Goal: Task Accomplishment & Management: Use online tool/utility

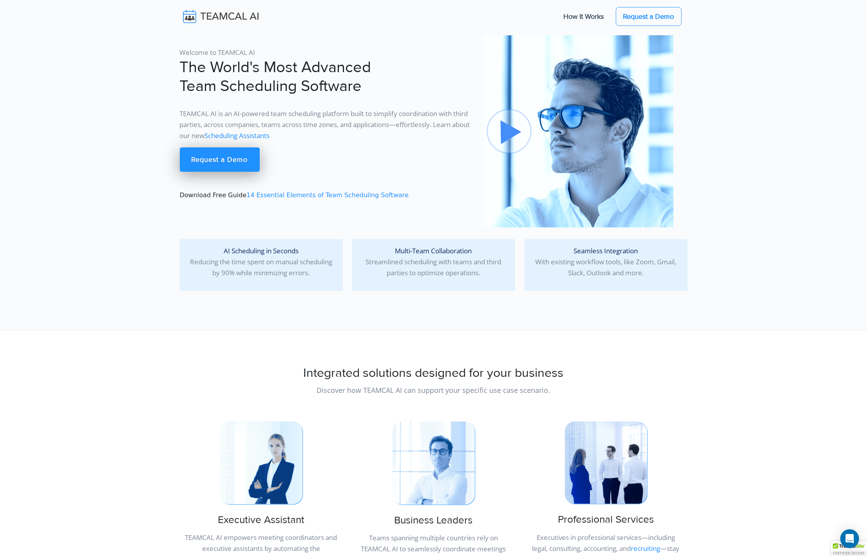
click at [270, 139] on link "Scheduling Assistants" at bounding box center [237, 135] width 65 height 9
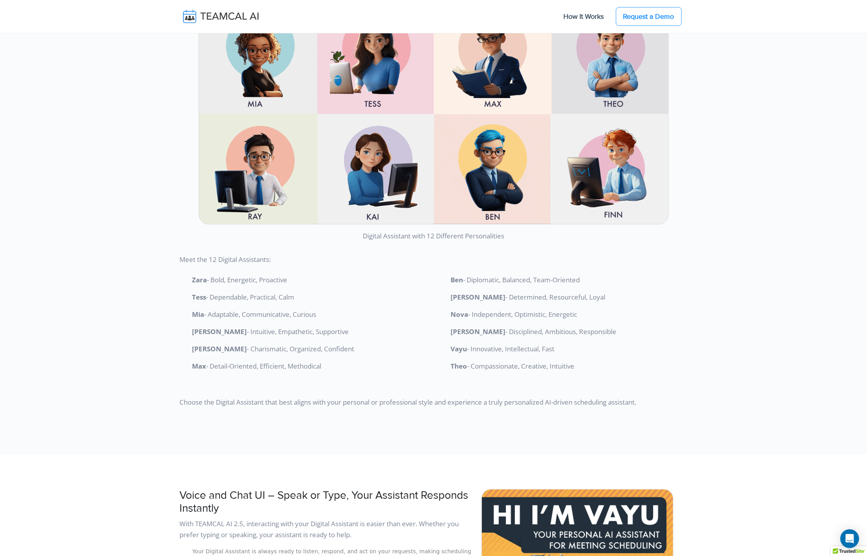
scroll to position [1700, 0]
drag, startPoint x: 217, startPoint y: 280, endPoint x: 361, endPoint y: 287, distance: 144.4
click at [361, 287] on ol "Zara - Bold, Energetic, Proactive Tess - Dependable, Practical, Calm Mia - Adap…" at bounding box center [304, 323] width 249 height 97
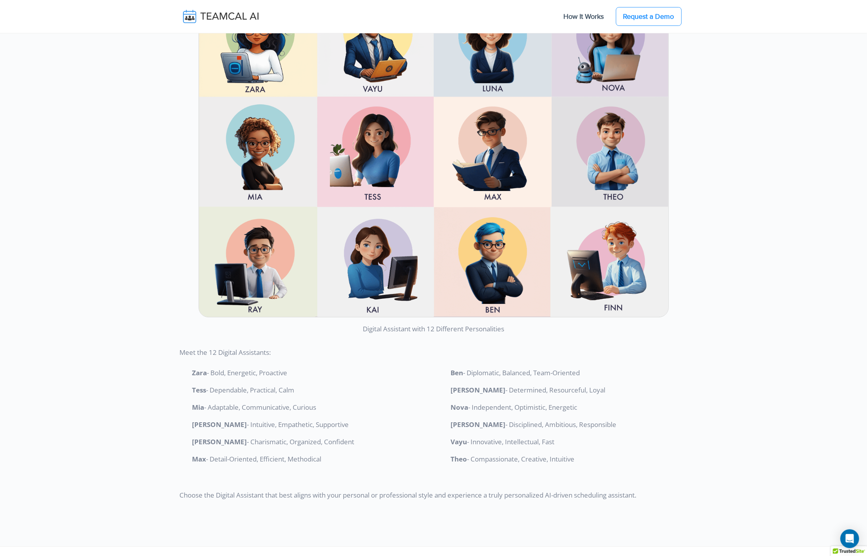
scroll to position [1610, 0]
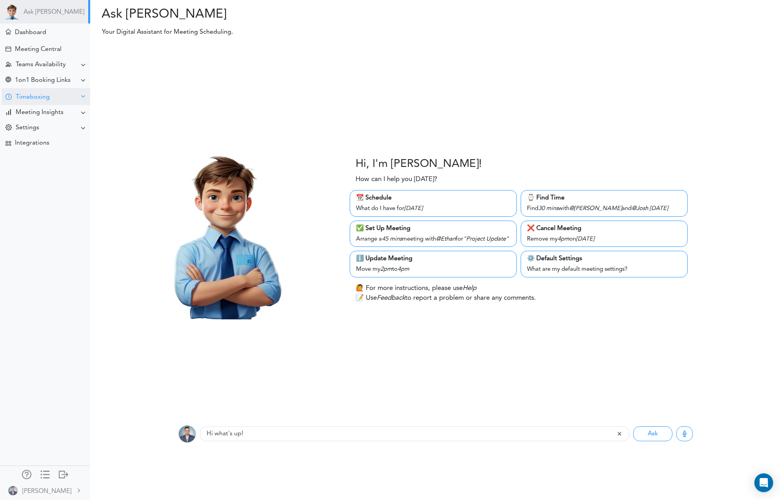
click at [31, 98] on div "Timeboxing" at bounding box center [33, 97] width 34 height 7
click at [35, 113] on div "Goals for Today" at bounding box center [35, 112] width 42 height 4
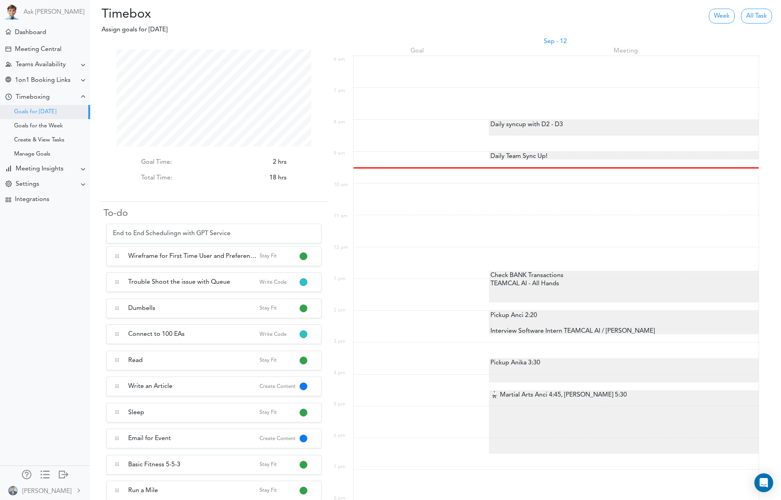
type input "End to End Scheduling with GPT Service"
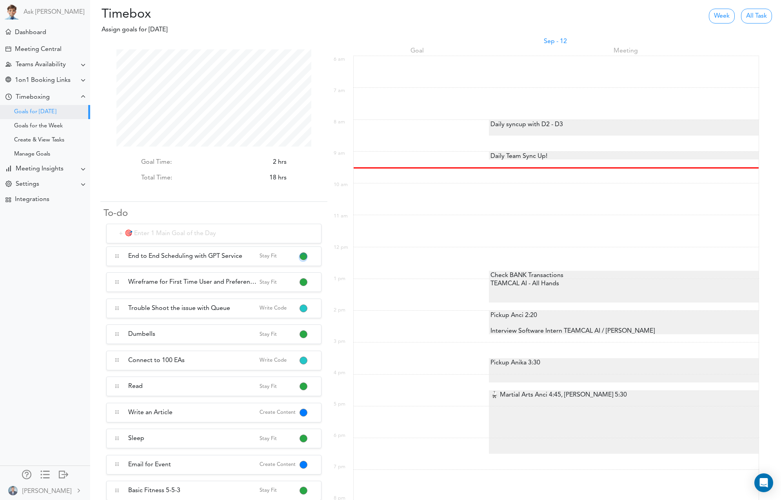
click at [305, 254] on button "button" at bounding box center [303, 257] width 6 height 6
click at [329, 321] on link "Write Code" at bounding box center [337, 322] width 75 height 13
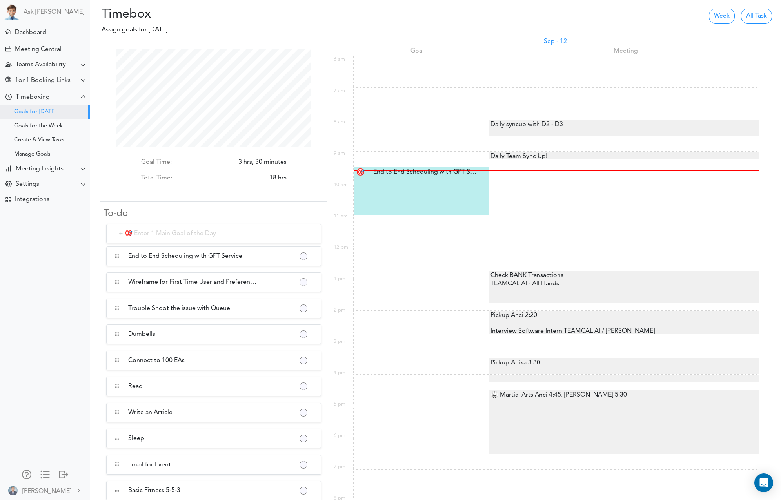
scroll to position [97, 195]
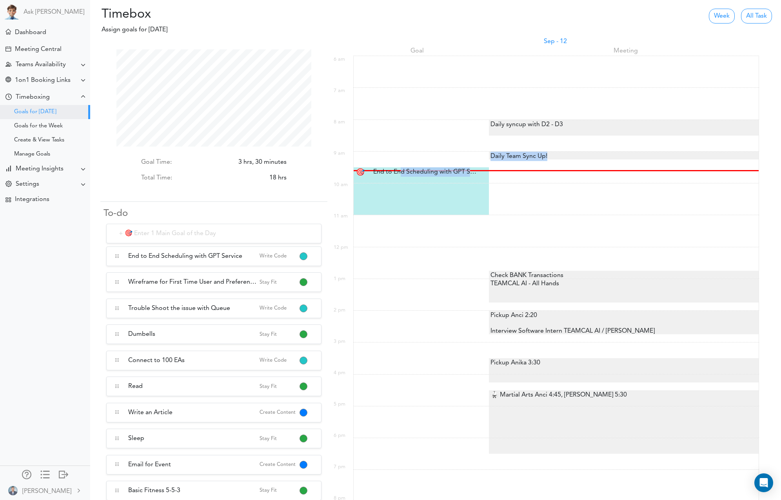
drag, startPoint x: 400, startPoint y: 172, endPoint x: 405, endPoint y: 192, distance: 20.6
click at [405, 192] on div "Sep - 12 Goal Meeting" at bounding box center [556, 333] width 406 height 593
click at [407, 170] on div "End to End Scheduling with GPT Service End to End Scheduling with.." at bounding box center [422, 171] width 111 height 9
type input "End to End Scheduling with GPT Service"
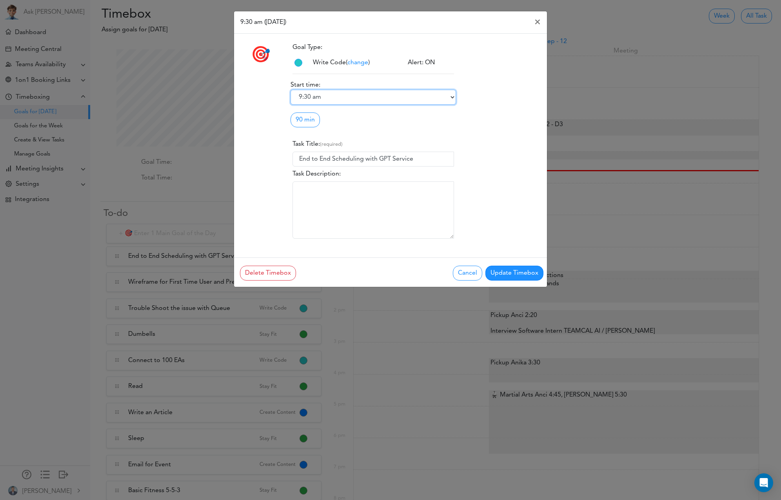
click at [318, 100] on select "6:00 am 6:15 am 6:30 am 6:45 am 7:00 am 7:15 am 7:30 am 7:45 am 8:00 am 8:15 am…" at bounding box center [372, 97] width 165 height 15
select select "9:45 am"
click at [290, 90] on select "6:00 am 6:15 am 6:30 am 6:45 am 7:00 am 7:15 am 7:30 am 7:45 am 8:00 am 8:15 am…" at bounding box center [372, 97] width 165 height 15
click at [298, 125] on link "90 min" at bounding box center [304, 120] width 29 height 15
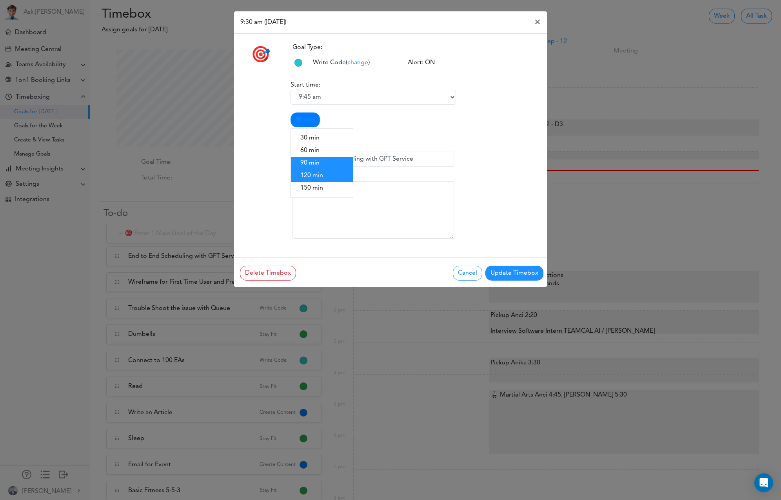
click at [314, 178] on link "120 min" at bounding box center [322, 175] width 62 height 13
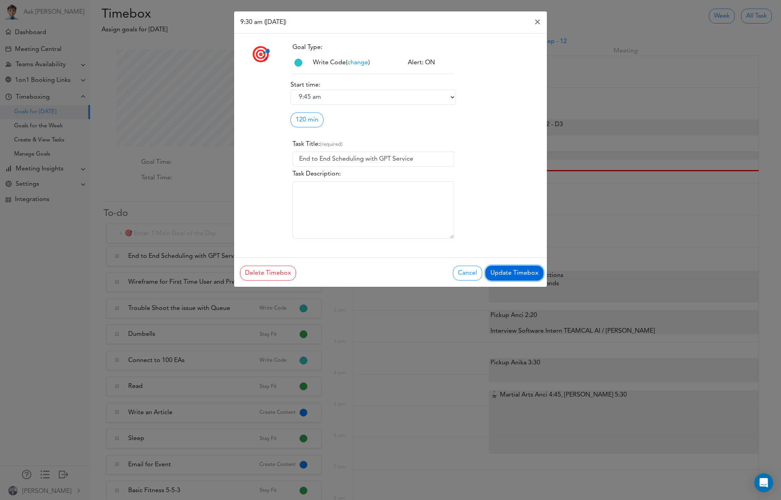
click at [510, 270] on button "Update Timebox" at bounding box center [514, 273] width 58 height 15
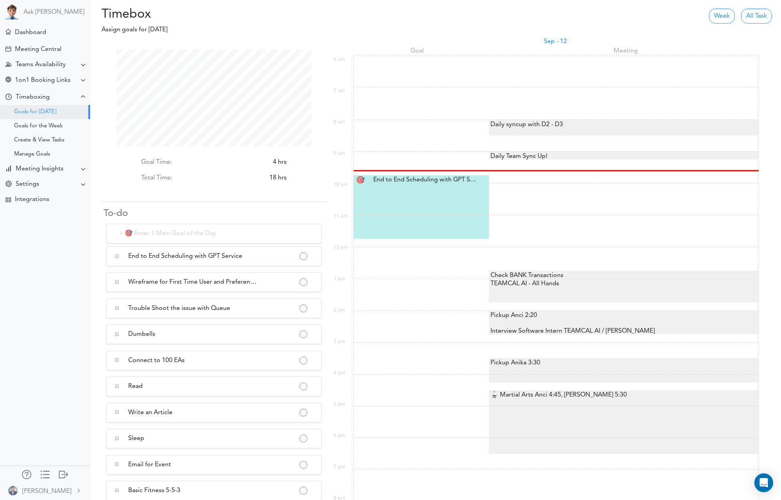
scroll to position [97, 195]
